Goal: Check status: Check status

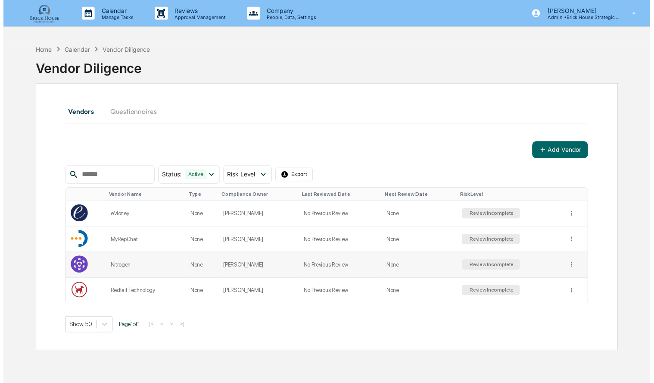
scroll to position [10, 0]
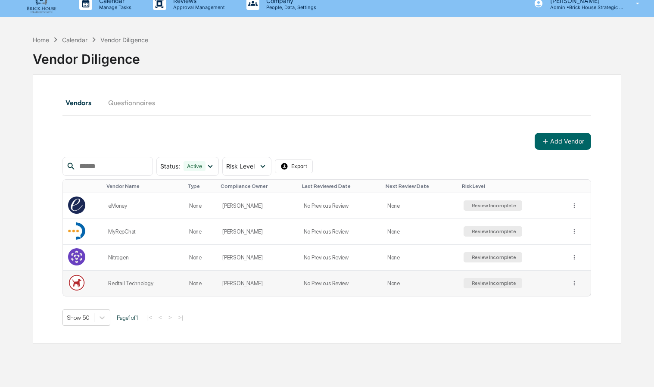
click at [134, 285] on div "Redtail Technology" at bounding box center [143, 283] width 70 height 6
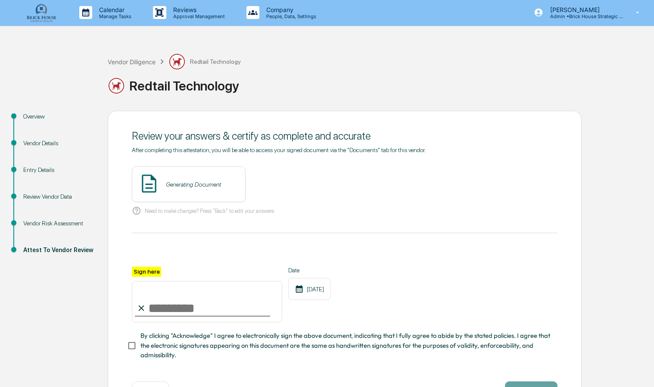
scroll to position [1, 0]
click at [44, 224] on div "Vendor Risk Assessment" at bounding box center [58, 223] width 71 height 9
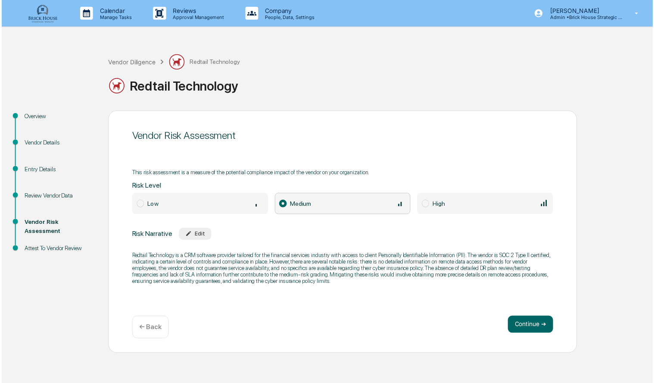
scroll to position [0, 0]
click at [41, 199] on div "Review Vendor Data" at bounding box center [58, 197] width 71 height 9
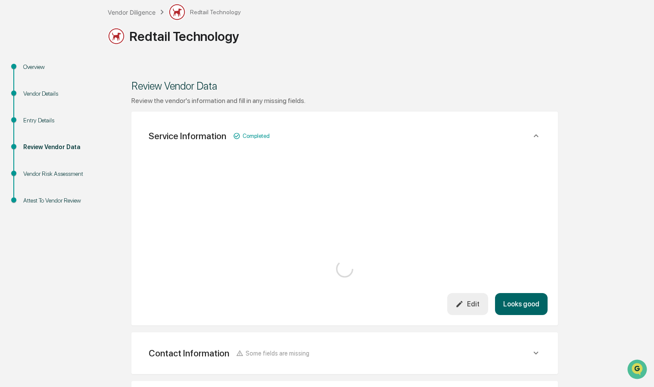
scroll to position [51, 0]
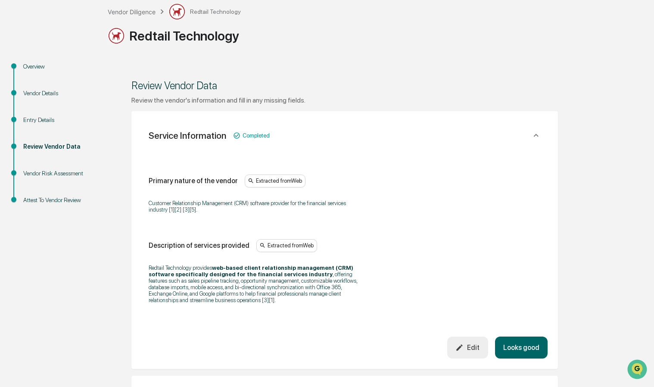
click at [39, 96] on div "Vendor Details" at bounding box center [58, 93] width 71 height 9
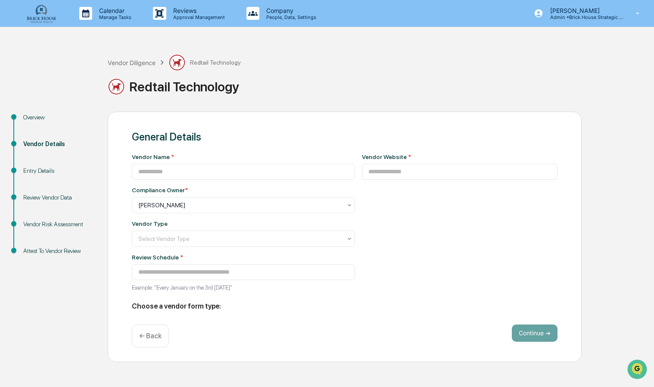
scroll to position [0, 0]
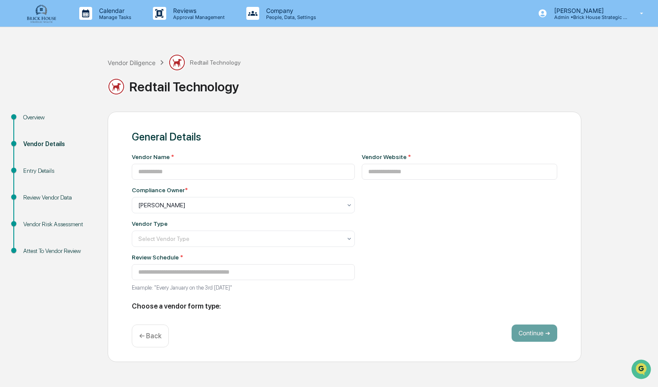
type input "**********"
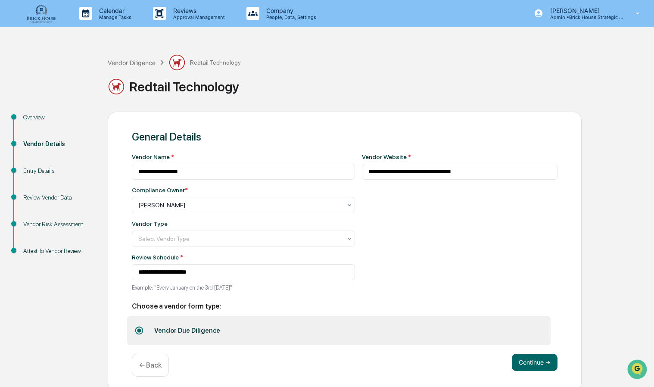
scroll to position [5, 0]
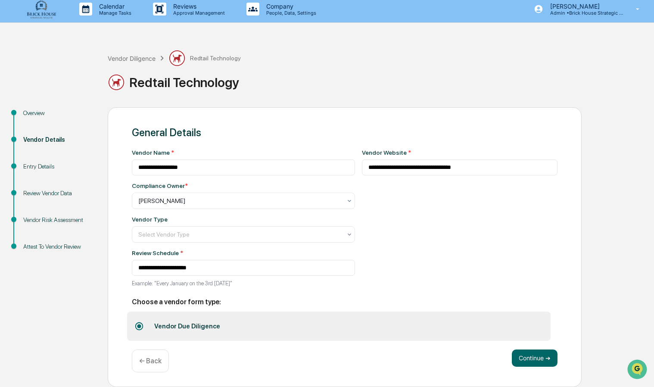
click at [28, 111] on div "Overview" at bounding box center [58, 113] width 71 height 9
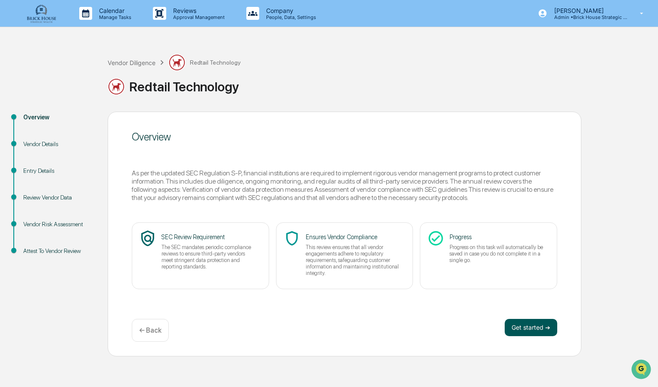
click at [526, 328] on button "Get started ➔" at bounding box center [531, 327] width 53 height 17
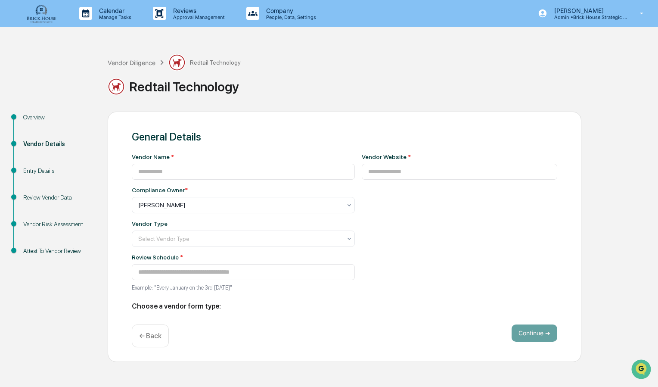
type input "**********"
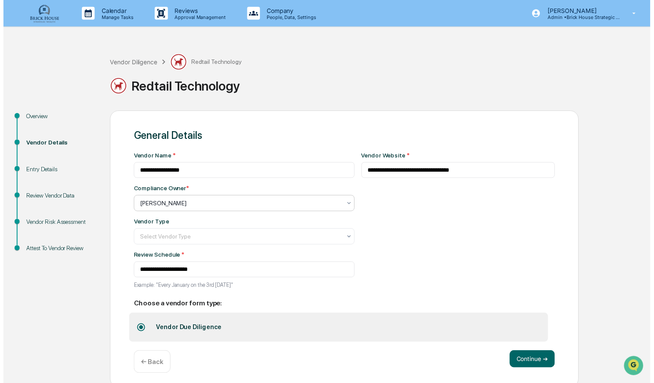
scroll to position [5, 0]
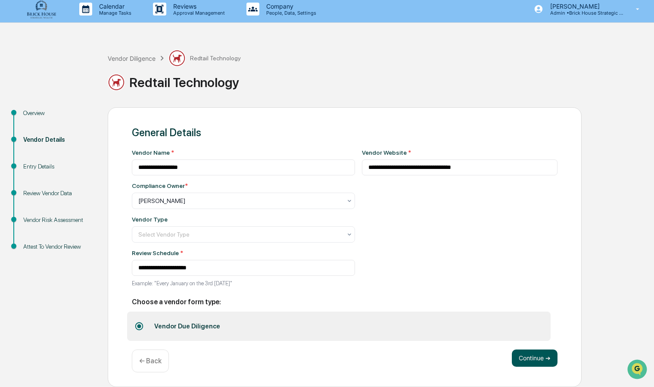
click at [524, 358] on button "Continue ➔" at bounding box center [535, 357] width 46 height 17
click at [532, 357] on button "Continue ➔" at bounding box center [535, 357] width 46 height 17
click at [535, 355] on button "Continue ➔" at bounding box center [535, 357] width 46 height 17
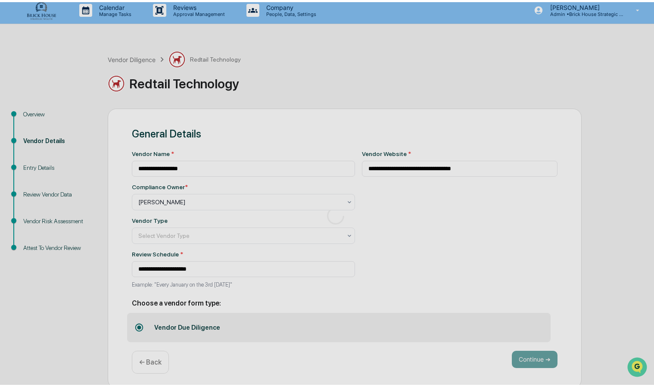
scroll to position [0, 0]
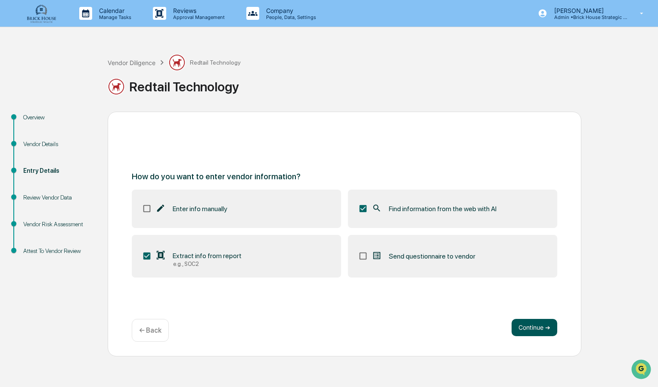
click at [524, 322] on button "Continue ➔" at bounding box center [535, 327] width 46 height 17
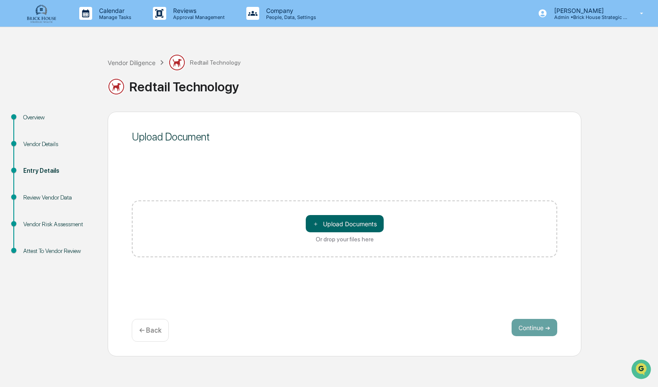
click at [153, 327] on p "← Back" at bounding box center [150, 330] width 22 height 8
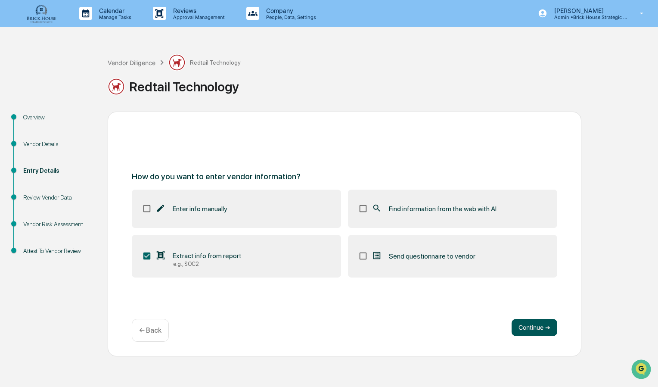
click at [529, 327] on button "Continue ➔" at bounding box center [535, 327] width 46 height 17
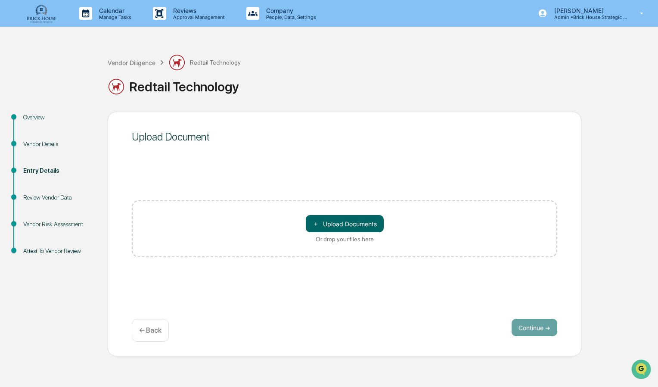
click at [151, 328] on p "← Back" at bounding box center [150, 330] width 22 height 8
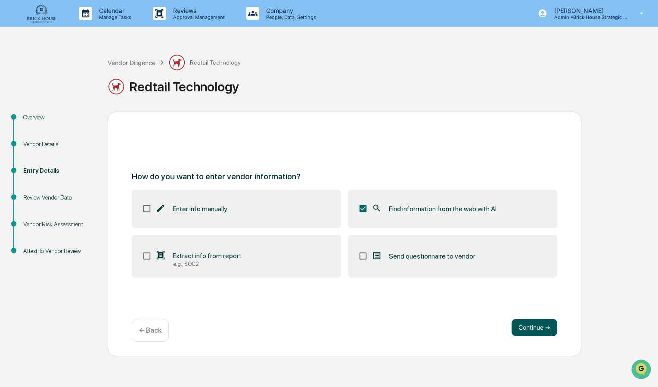
click at [523, 325] on button "Continue ➔" at bounding box center [535, 327] width 46 height 17
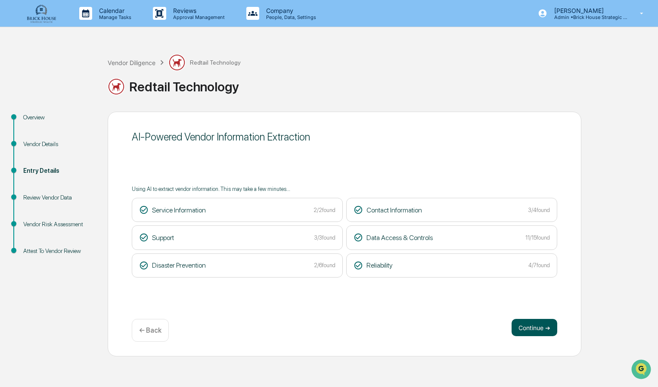
click at [528, 328] on button "Continue ➔" at bounding box center [535, 327] width 46 height 17
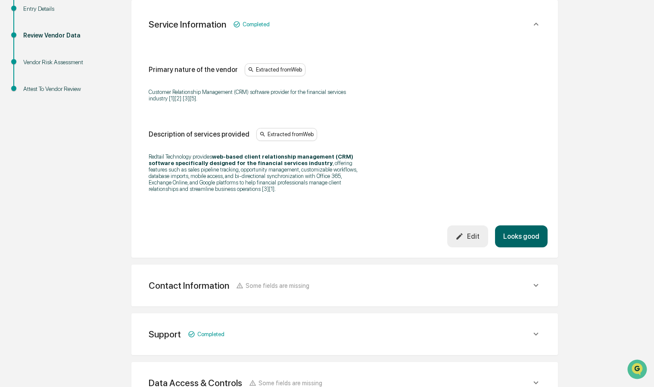
scroll to position [159, 0]
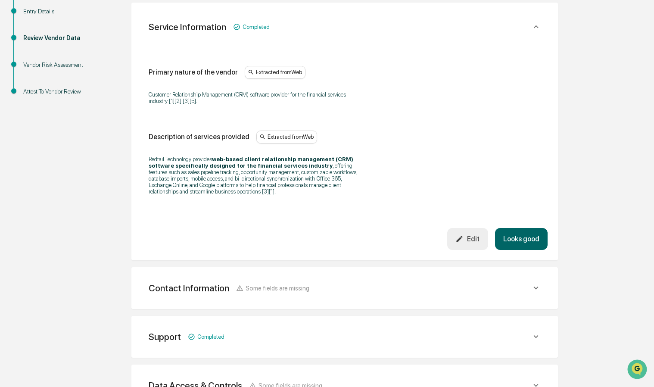
click at [474, 243] on div "Edit" at bounding box center [467, 239] width 24 height 8
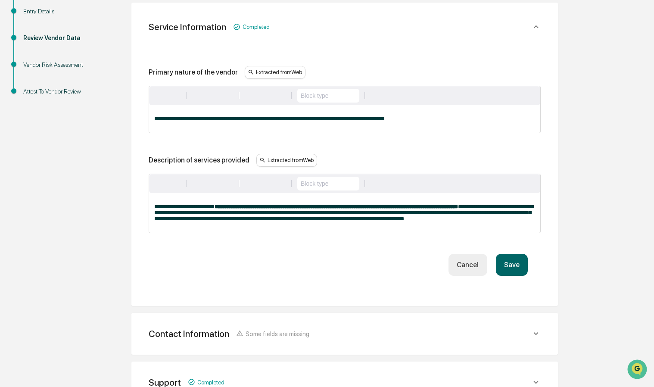
click at [515, 264] on button "Save" at bounding box center [512, 265] width 32 height 22
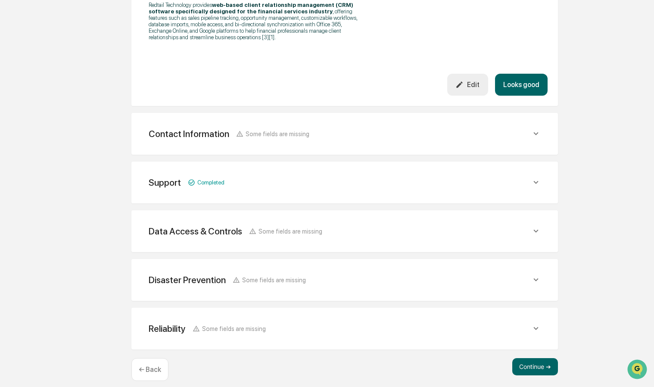
scroll to position [325, 0]
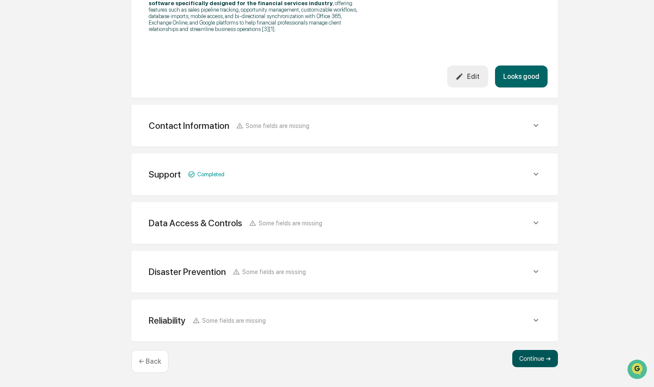
click at [529, 353] on button "Continue ➔" at bounding box center [535, 358] width 46 height 17
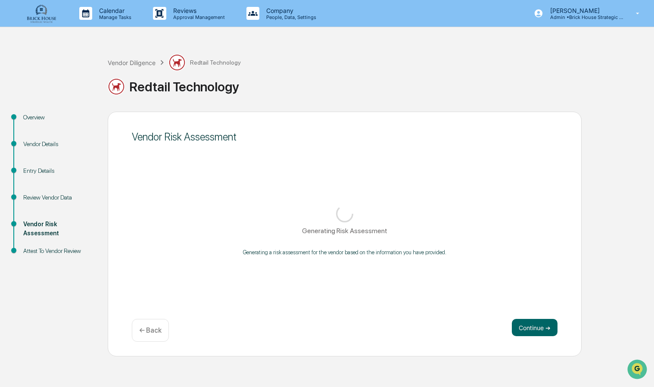
scroll to position [0, 0]
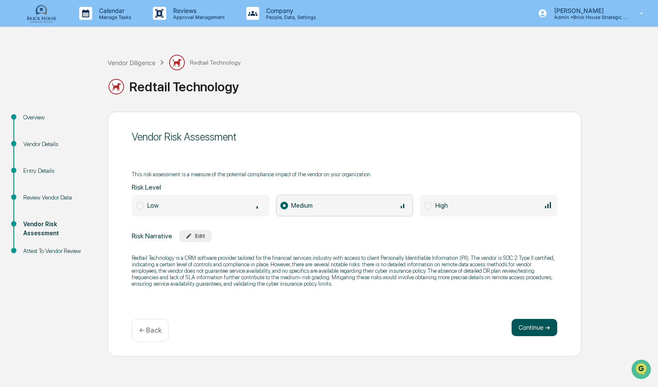
click at [531, 329] on button "Continue ➔" at bounding box center [535, 327] width 46 height 17
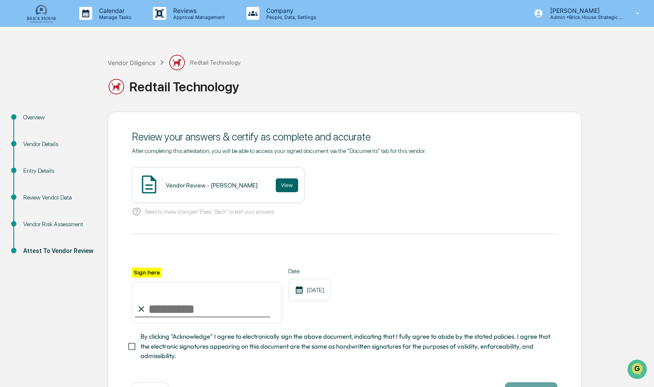
click at [44, 14] on img at bounding box center [41, 13] width 41 height 20
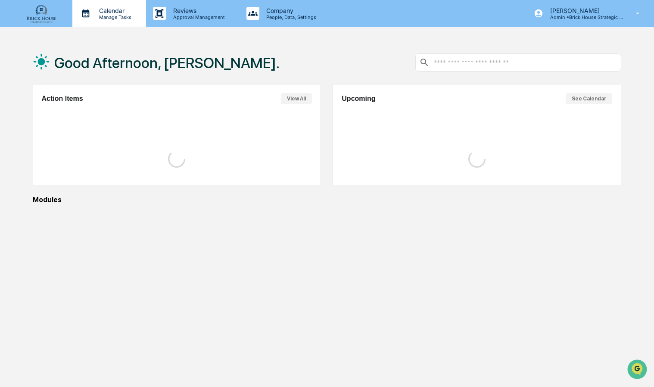
click at [94, 9] on p "Calendar" at bounding box center [114, 10] width 44 height 7
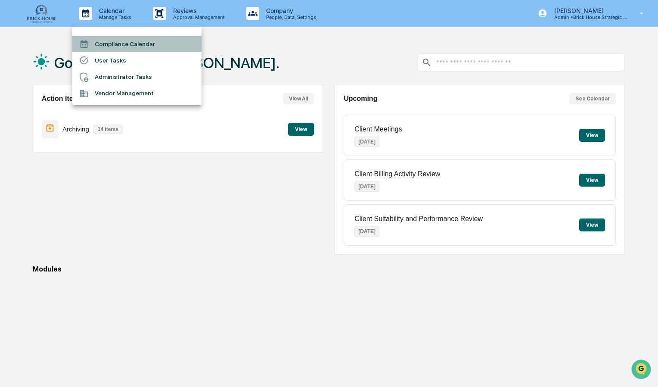
click at [128, 47] on li "Compliance Calendar" at bounding box center [136, 44] width 129 height 16
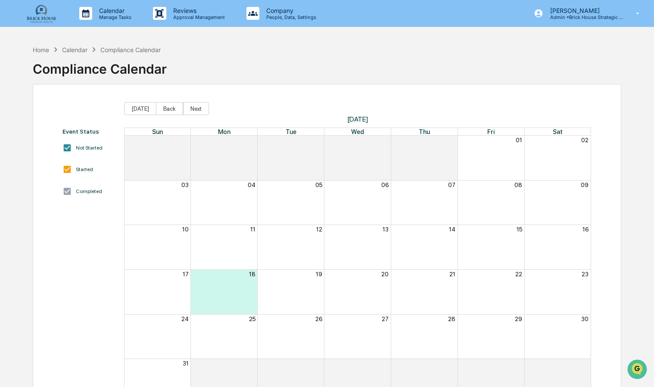
scroll to position [40, 0]
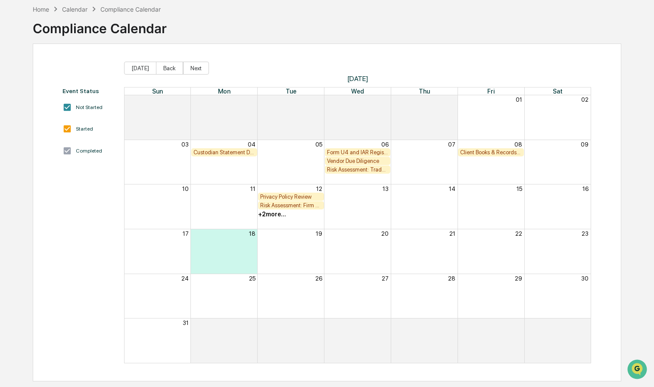
click at [489, 150] on div "Client Books & Records Review" at bounding box center [491, 152] width 62 height 6
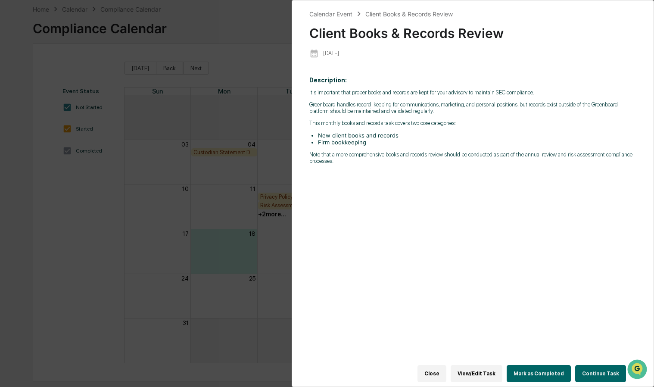
click at [274, 109] on div "Calendar Event Client Books & Records Review Client Books & Records Review [DAT…" at bounding box center [327, 193] width 654 height 387
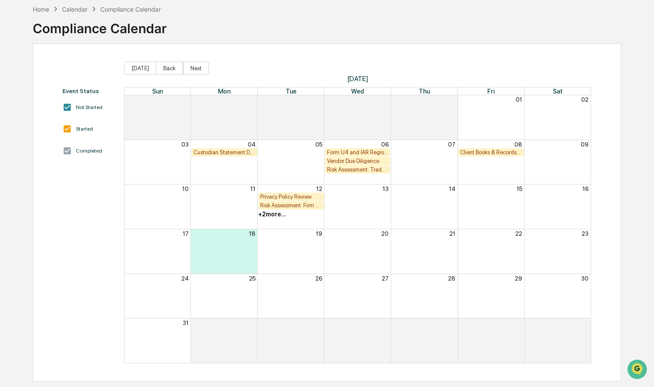
click at [278, 215] on div "+ 2 more..." at bounding box center [272, 214] width 28 height 7
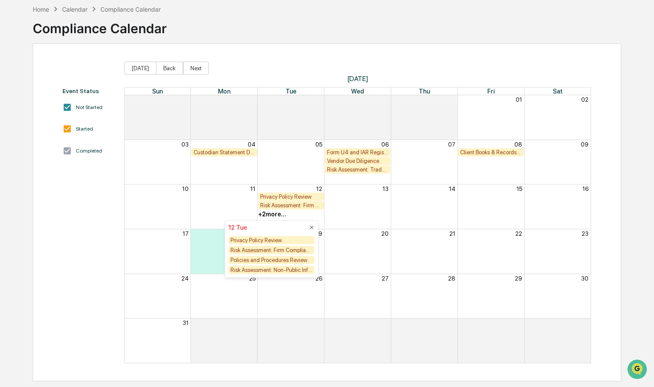
click at [277, 242] on div "Privacy Policy Review" at bounding box center [271, 240] width 86 height 8
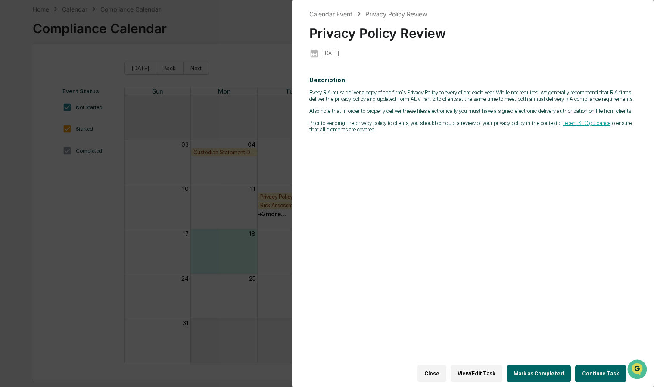
click at [245, 94] on div "Calendar Event Privacy Policy Review Privacy Policy Review [DATE] Description: …" at bounding box center [327, 193] width 654 height 387
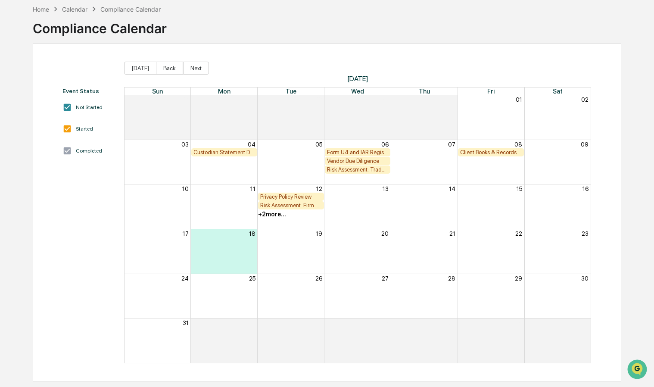
click at [272, 216] on div "+ 2 more..." at bounding box center [272, 214] width 28 height 7
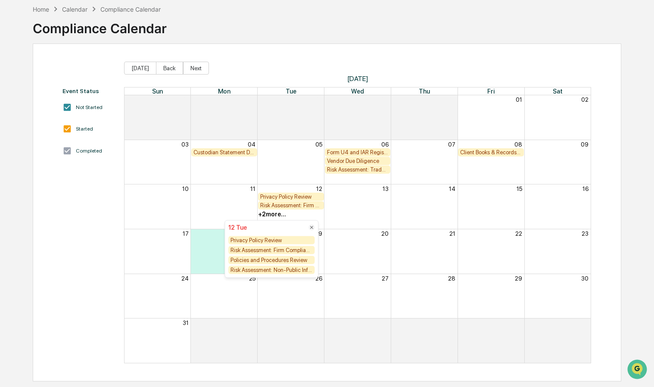
click at [279, 250] on div "Risk Assessment: Firm Compliance/Fiduciary Duty" at bounding box center [271, 250] width 86 height 8
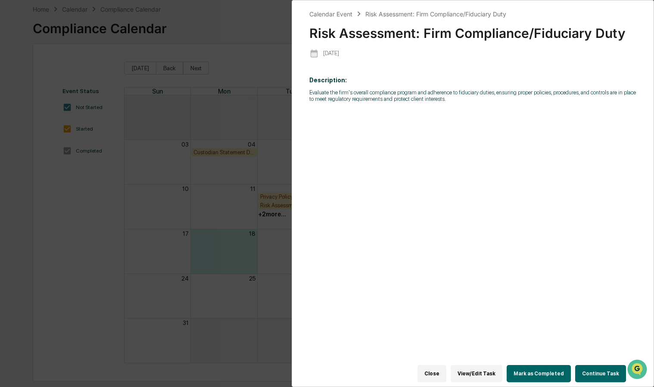
click at [256, 83] on div "Calendar Event Risk Assessment: Firm Compliance/Fiduciary Duty Risk Assessment:…" at bounding box center [327, 193] width 654 height 387
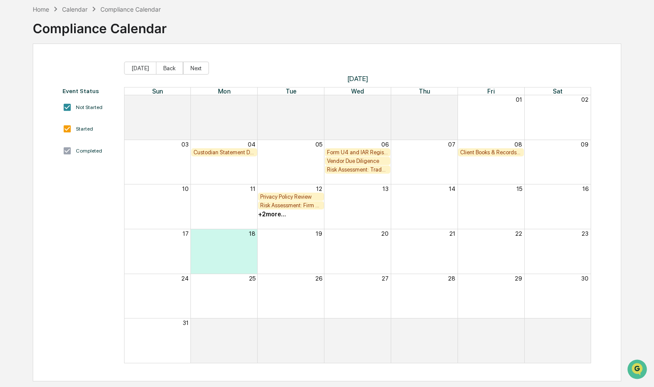
click at [274, 216] on div "+ 2 more..." at bounding box center [272, 214] width 28 height 7
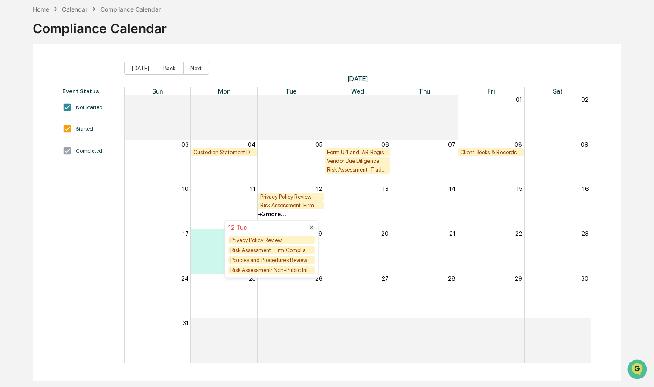
click at [290, 261] on div "Policies and Procedures Review" at bounding box center [271, 260] width 86 height 8
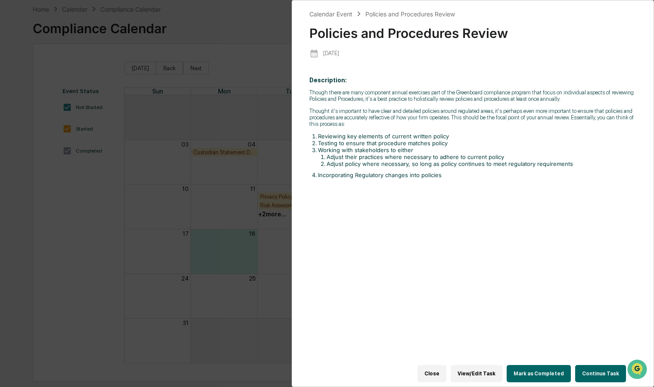
click at [254, 114] on div "Calendar Event Policies and Procedures Review Policies and Procedures Review [D…" at bounding box center [327, 193] width 654 height 387
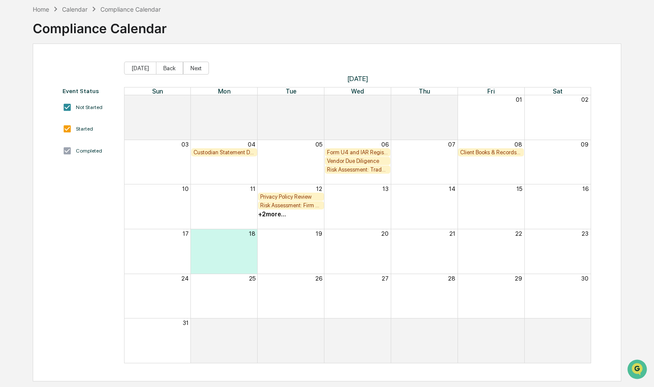
click at [271, 215] on div "+ 2 more..." at bounding box center [272, 214] width 28 height 7
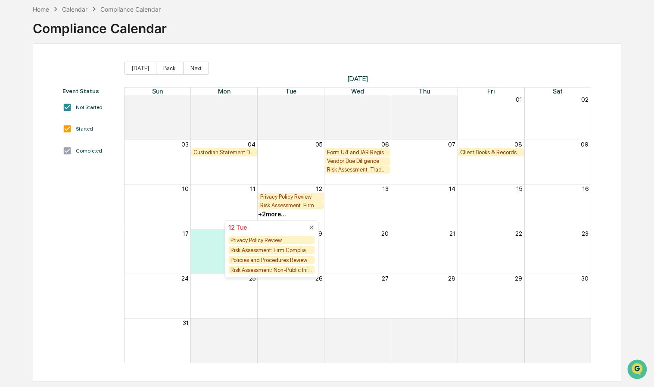
click at [282, 273] on div "Risk Assessment: Non-Public Information" at bounding box center [271, 270] width 86 height 8
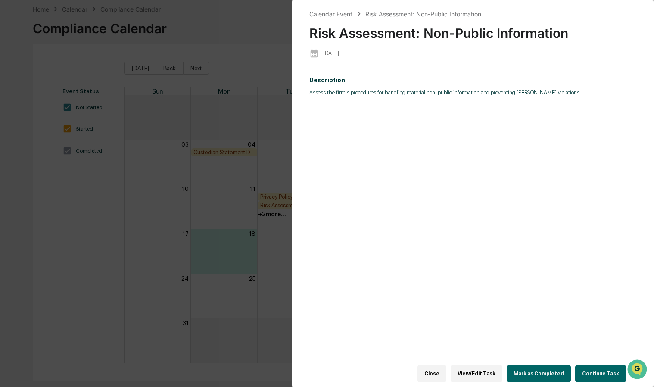
click at [205, 208] on div "Calendar Event Risk Assessment: Non-Public Information Risk Assessment: Non-Pub…" at bounding box center [327, 193] width 654 height 387
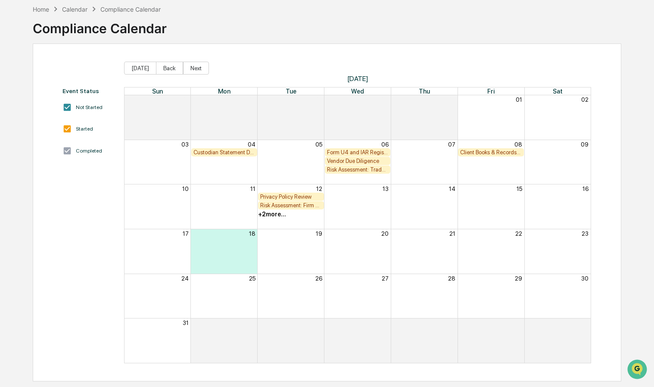
click at [275, 215] on div "+ 2 more..." at bounding box center [272, 214] width 28 height 7
click at [386, 237] on div "Month View" at bounding box center [357, 251] width 67 height 44
